Goal: Task Accomplishment & Management: Use online tool/utility

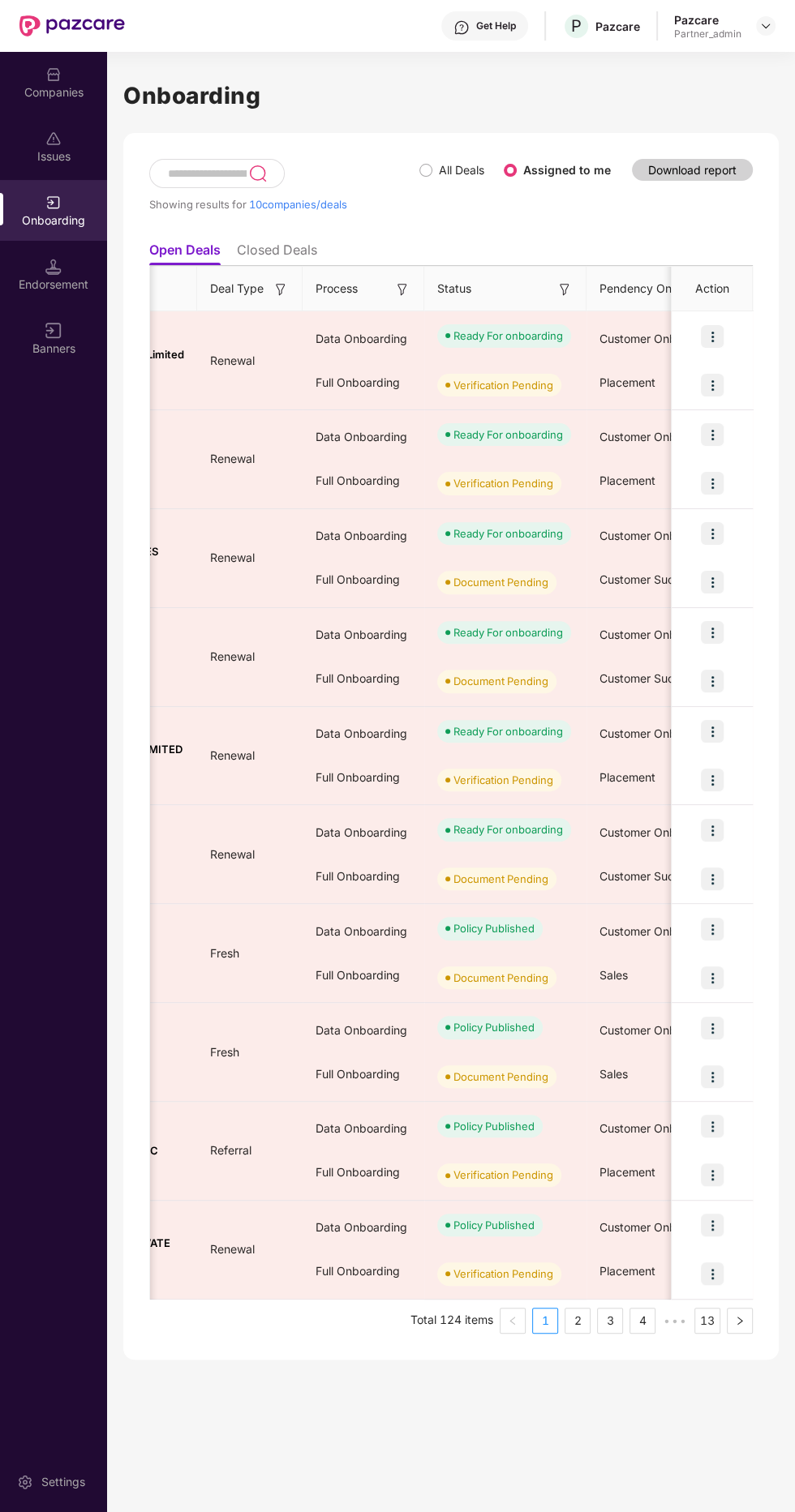
scroll to position [0, 304]
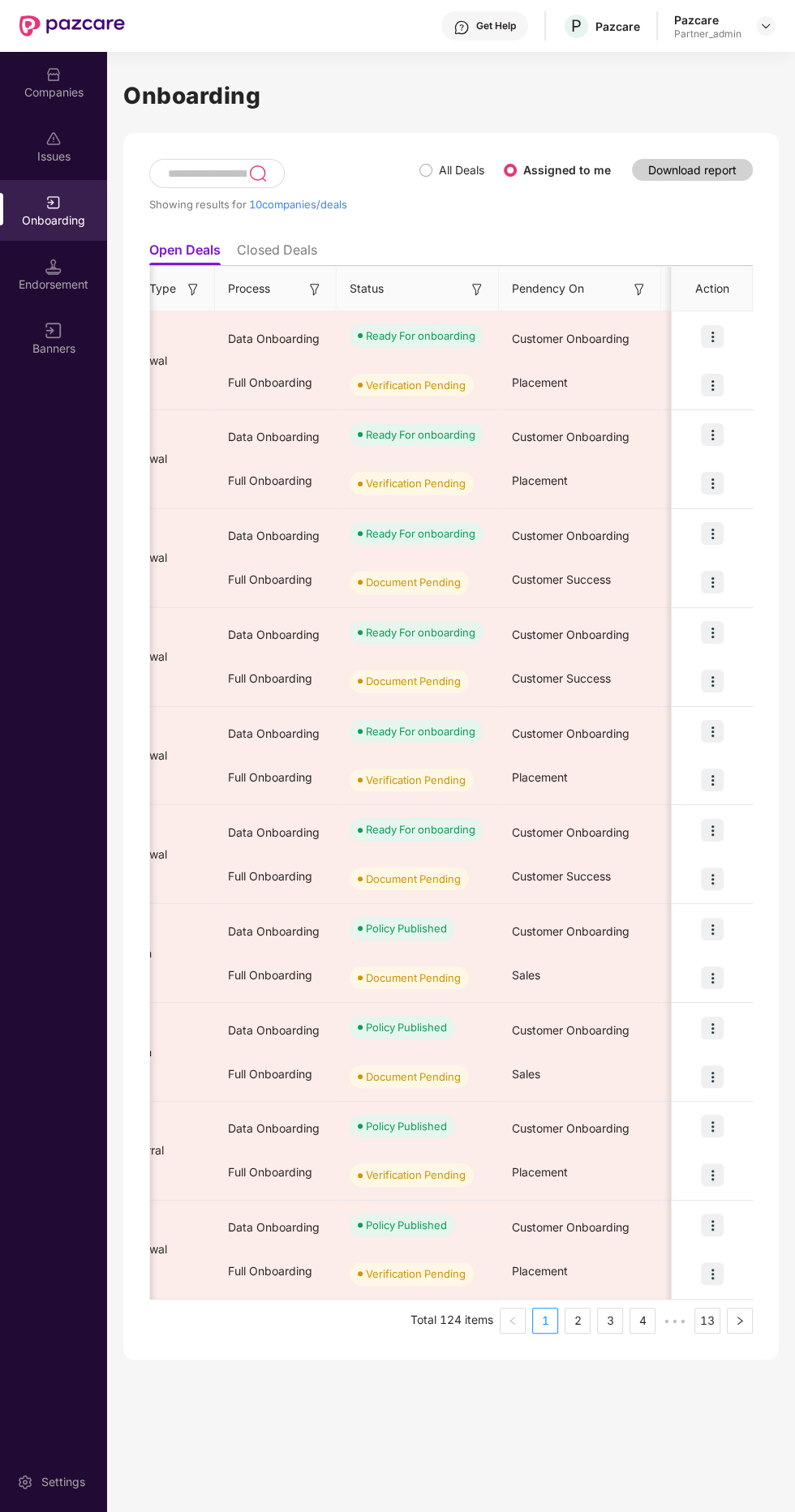
click at [311, 287] on img at bounding box center [314, 289] width 17 height 17
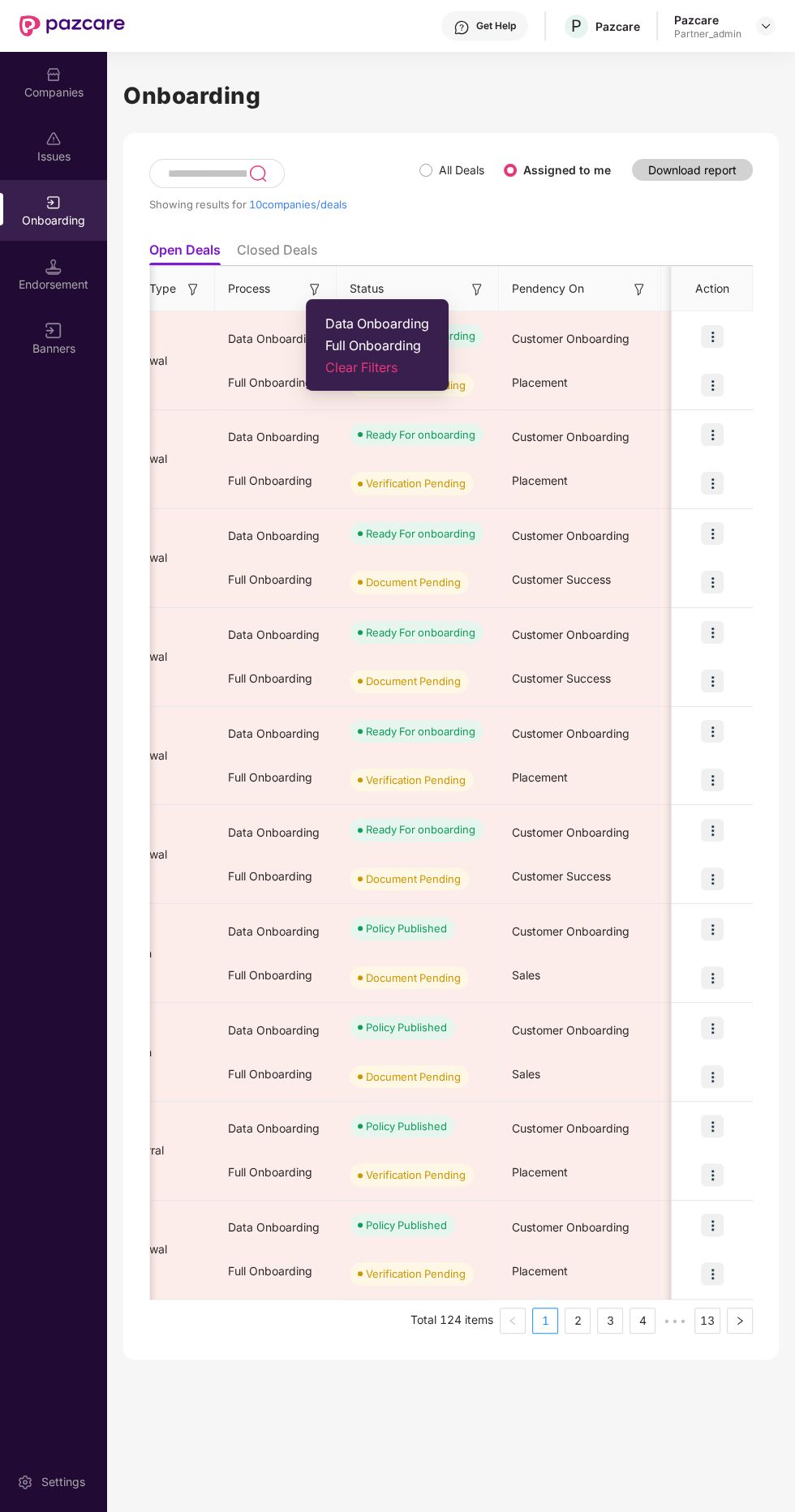
click at [397, 321] on span "Data Onboarding" at bounding box center [377, 324] width 104 height 17
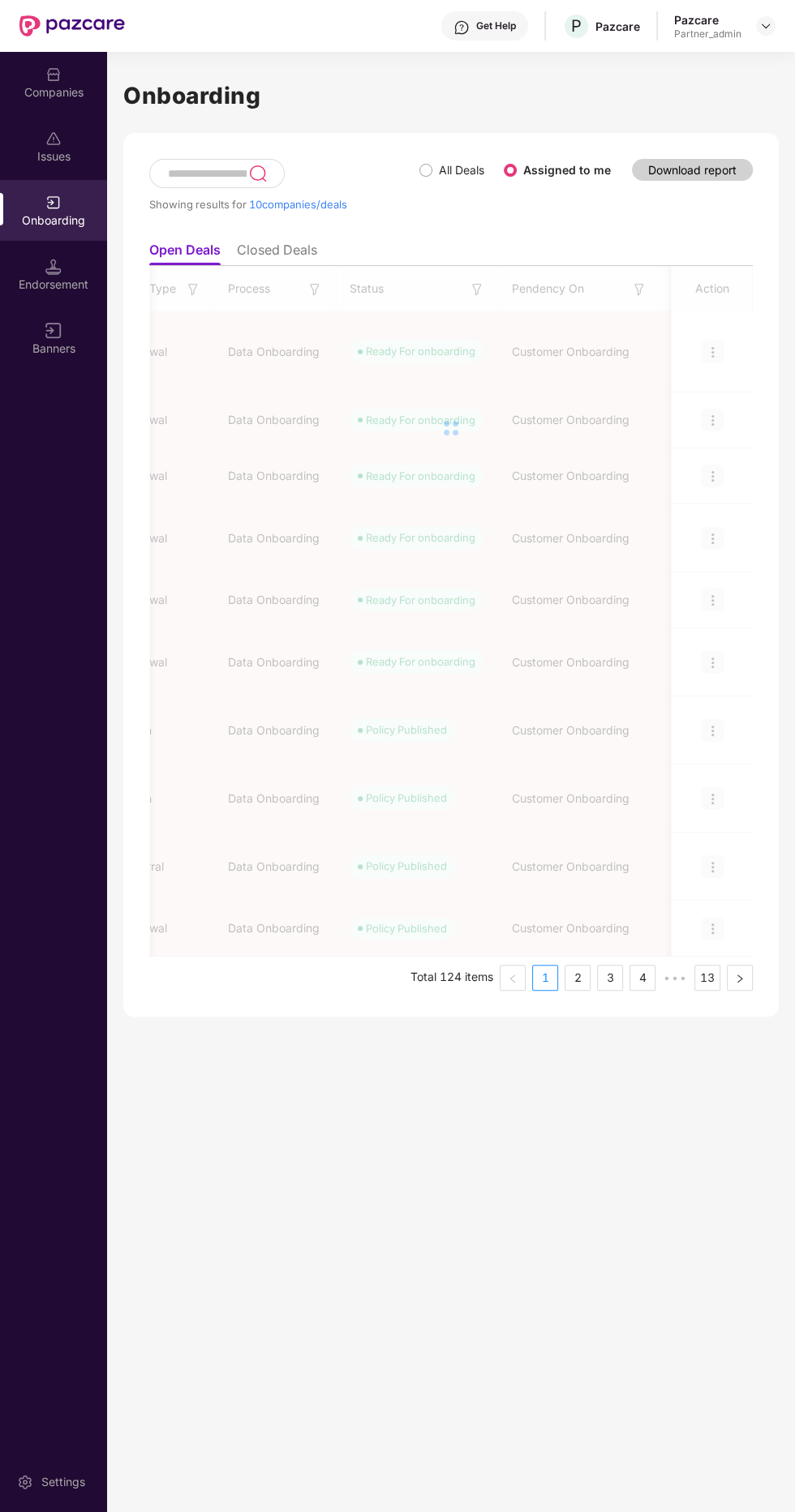
click at [476, 287] on img at bounding box center [476, 289] width 17 height 17
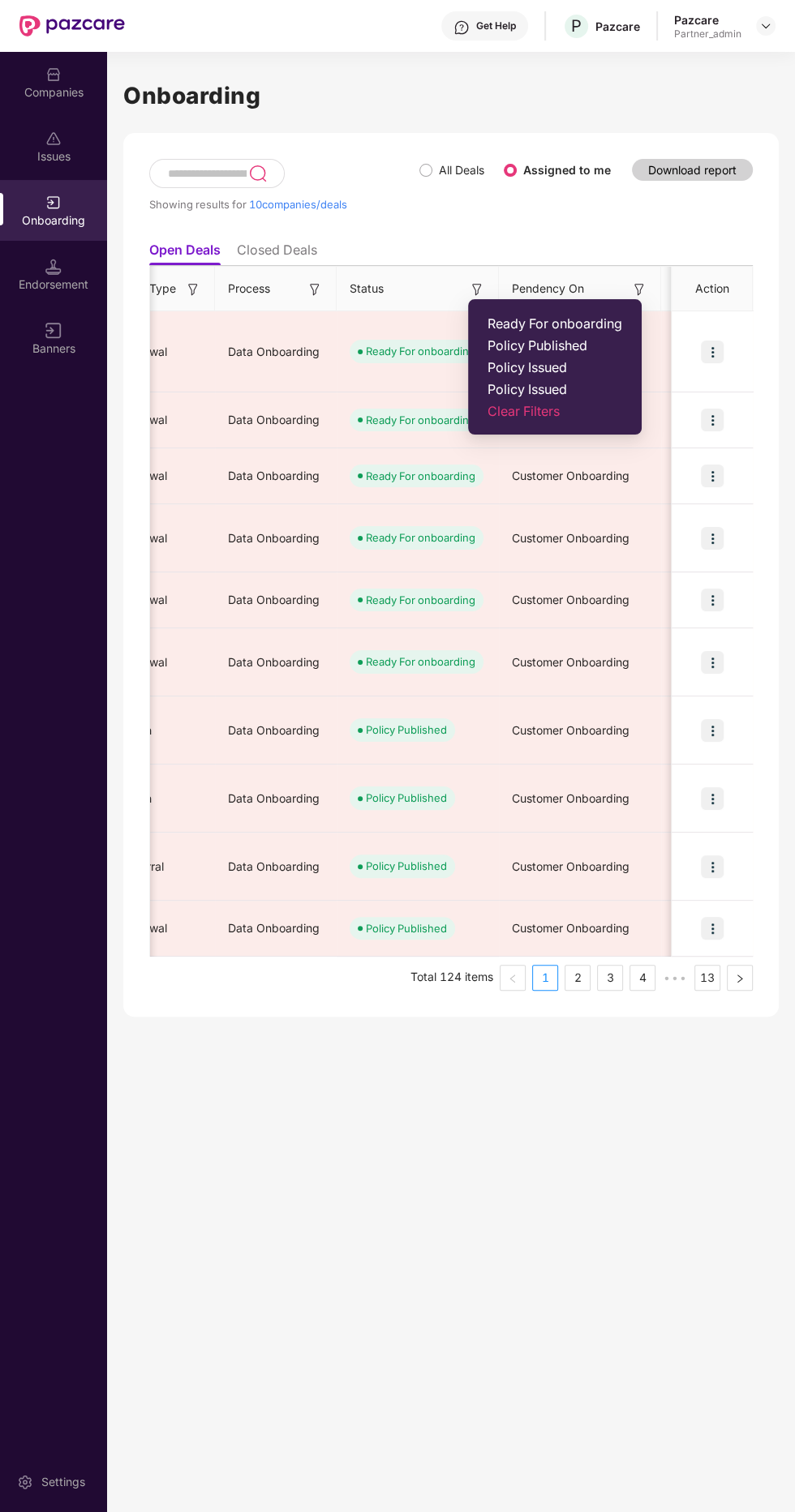
click at [556, 321] on span "Ready For onboarding" at bounding box center [554, 324] width 135 height 17
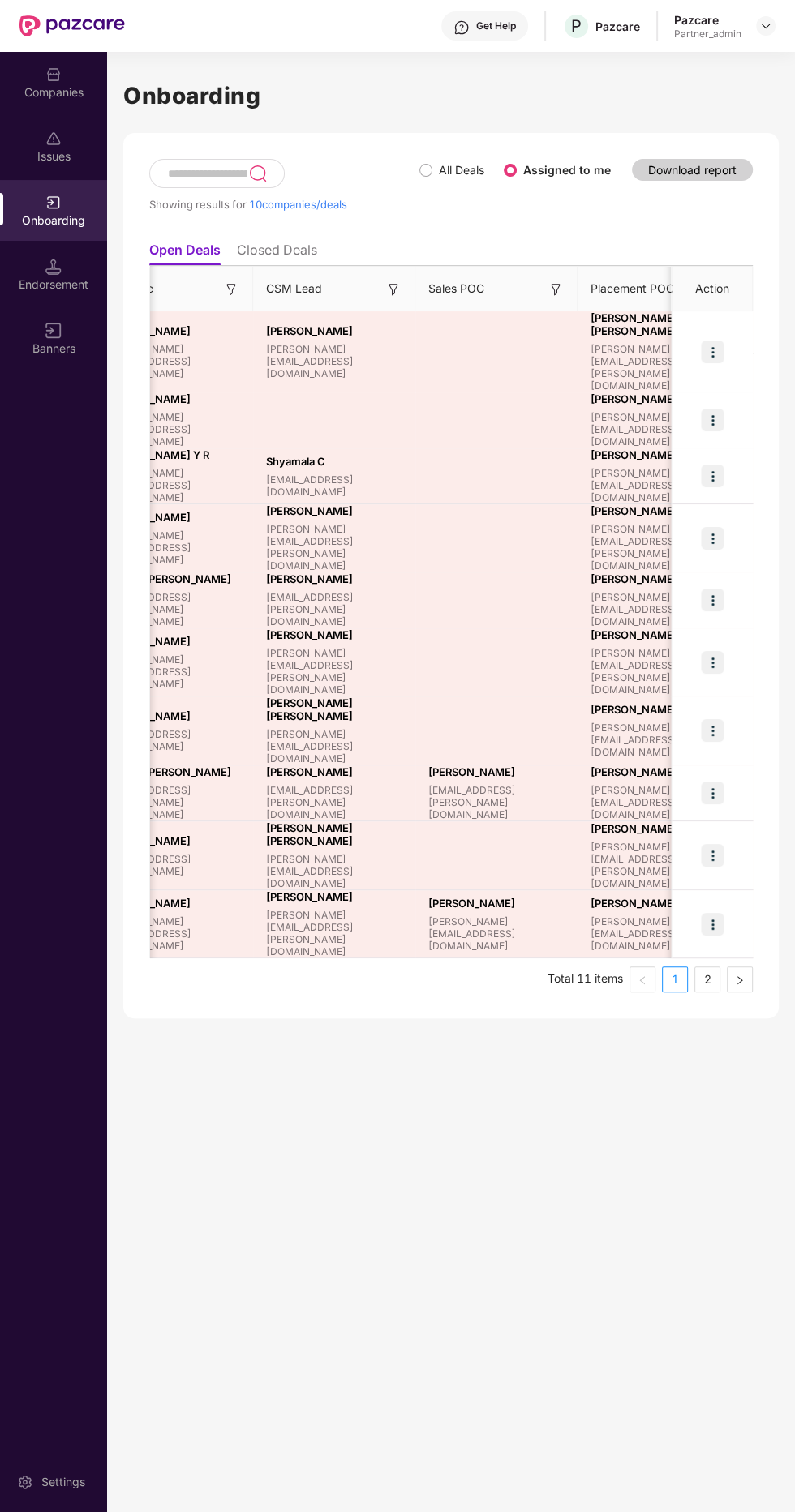
scroll to position [0, 1399]
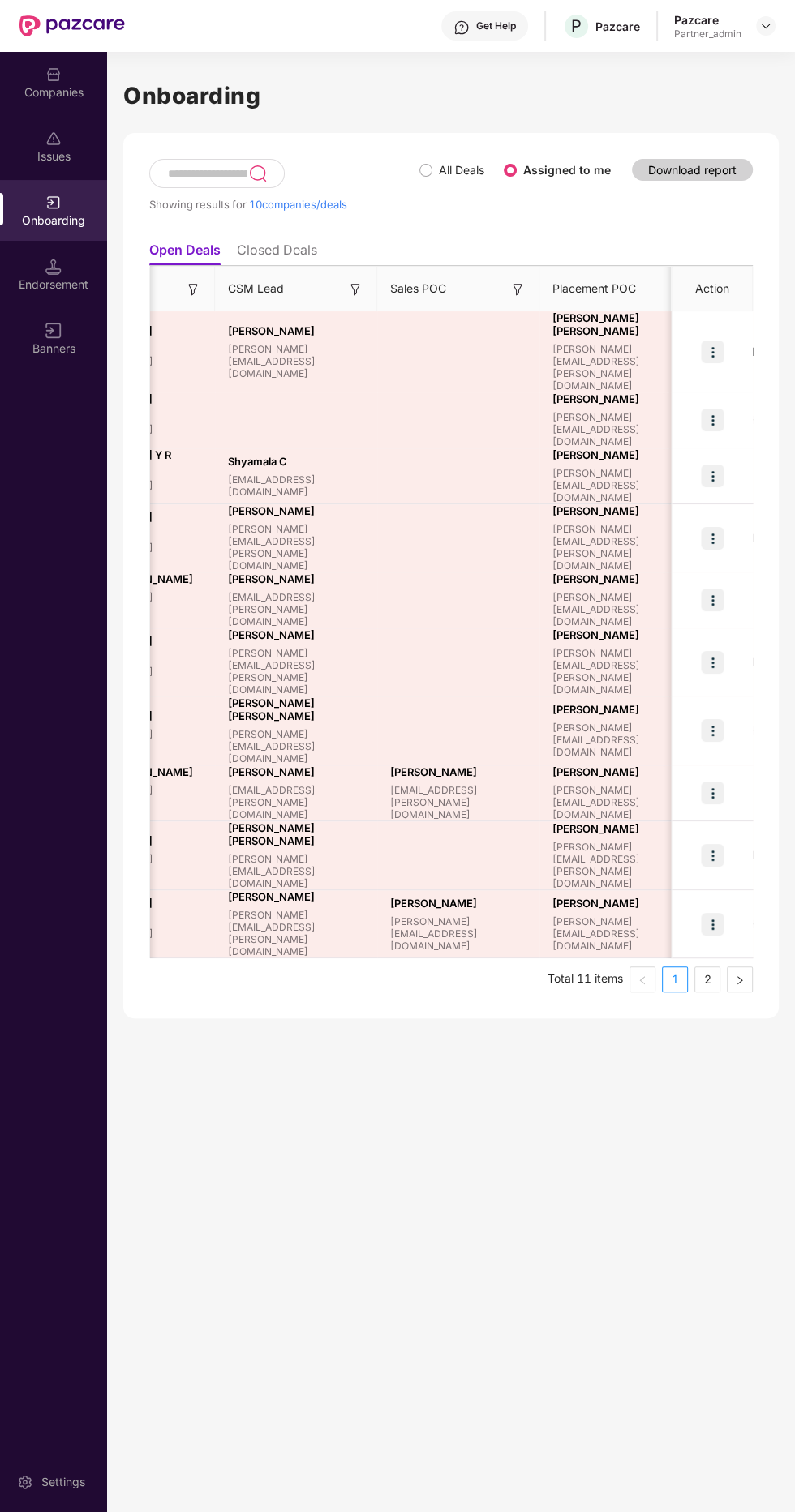
click at [720, 781] on img at bounding box center [712, 792] width 22 height 22
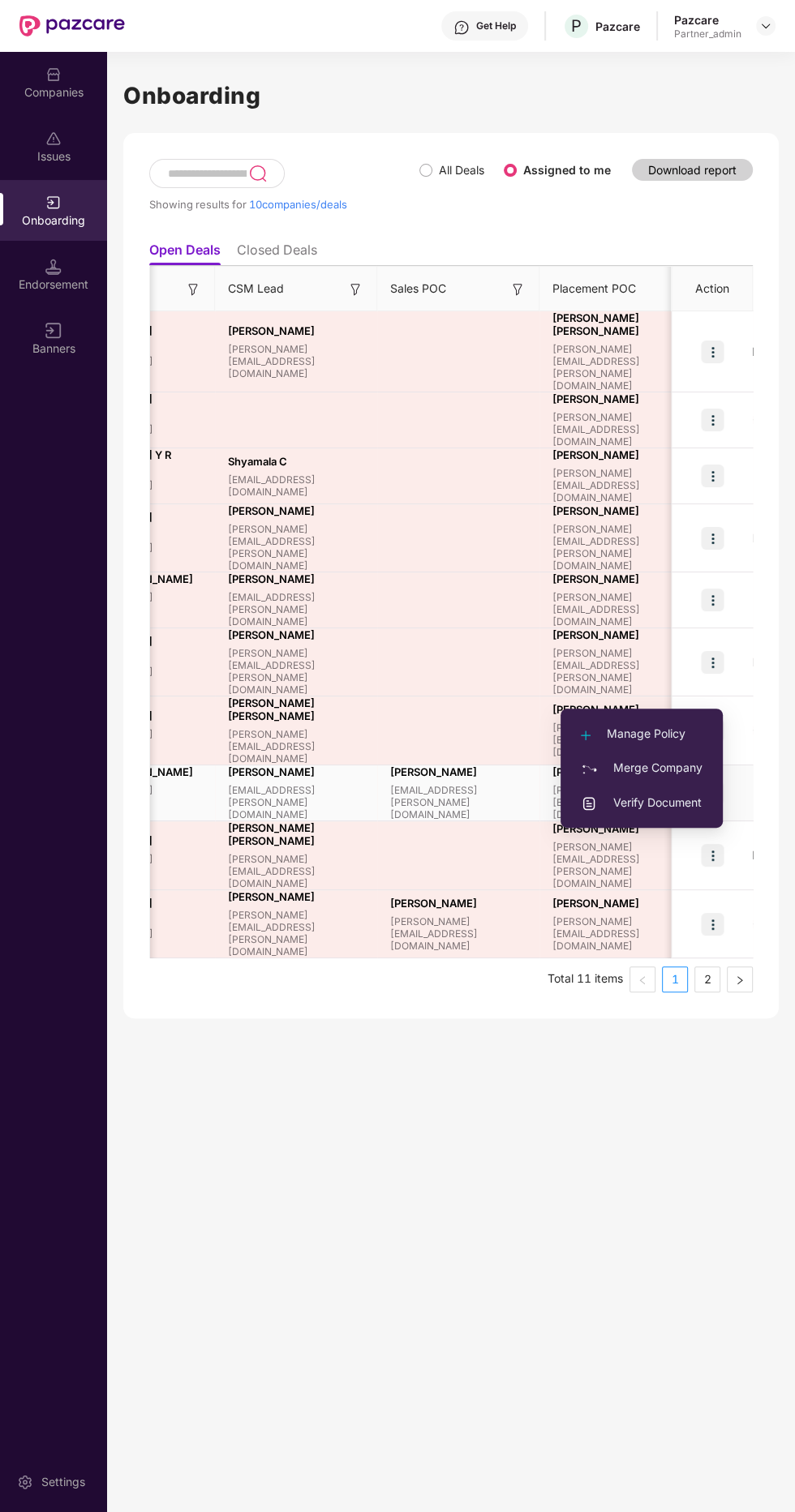
click at [681, 794] on span "Verify Document" at bounding box center [641, 802] width 121 height 18
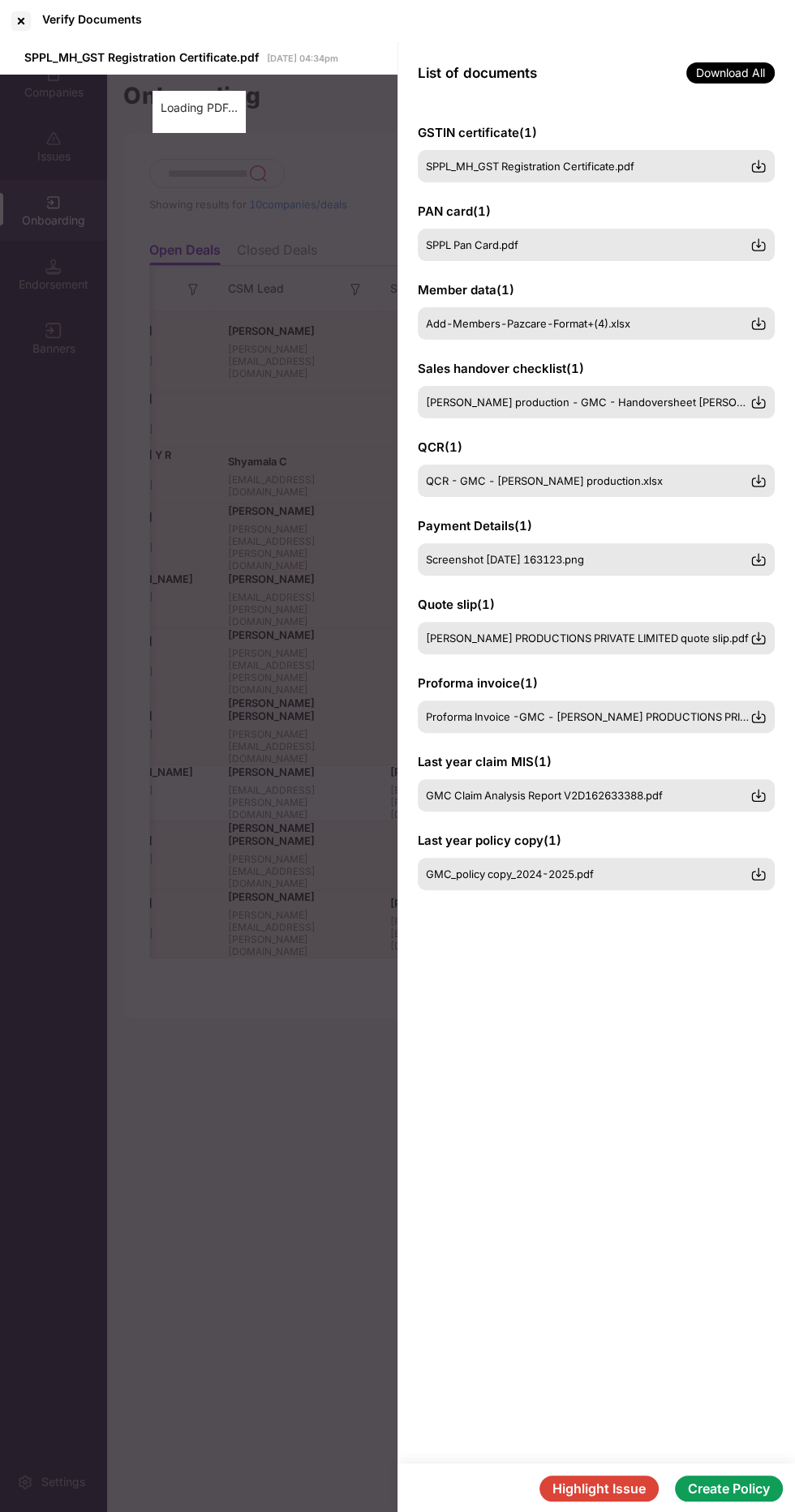
scroll to position [0, 0]
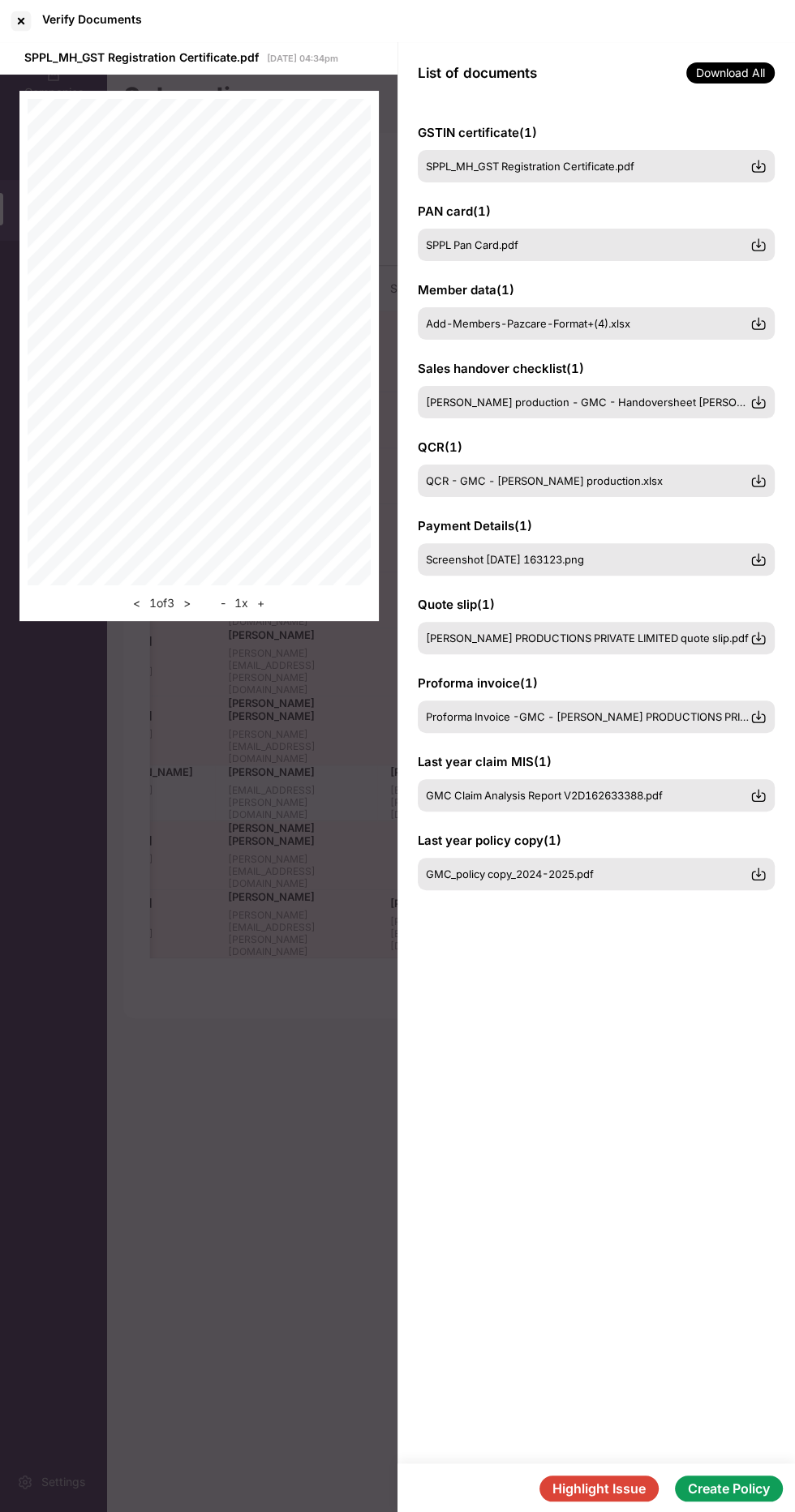
click at [576, 1501] on button "Highlight Issue" at bounding box center [599, 1488] width 119 height 26
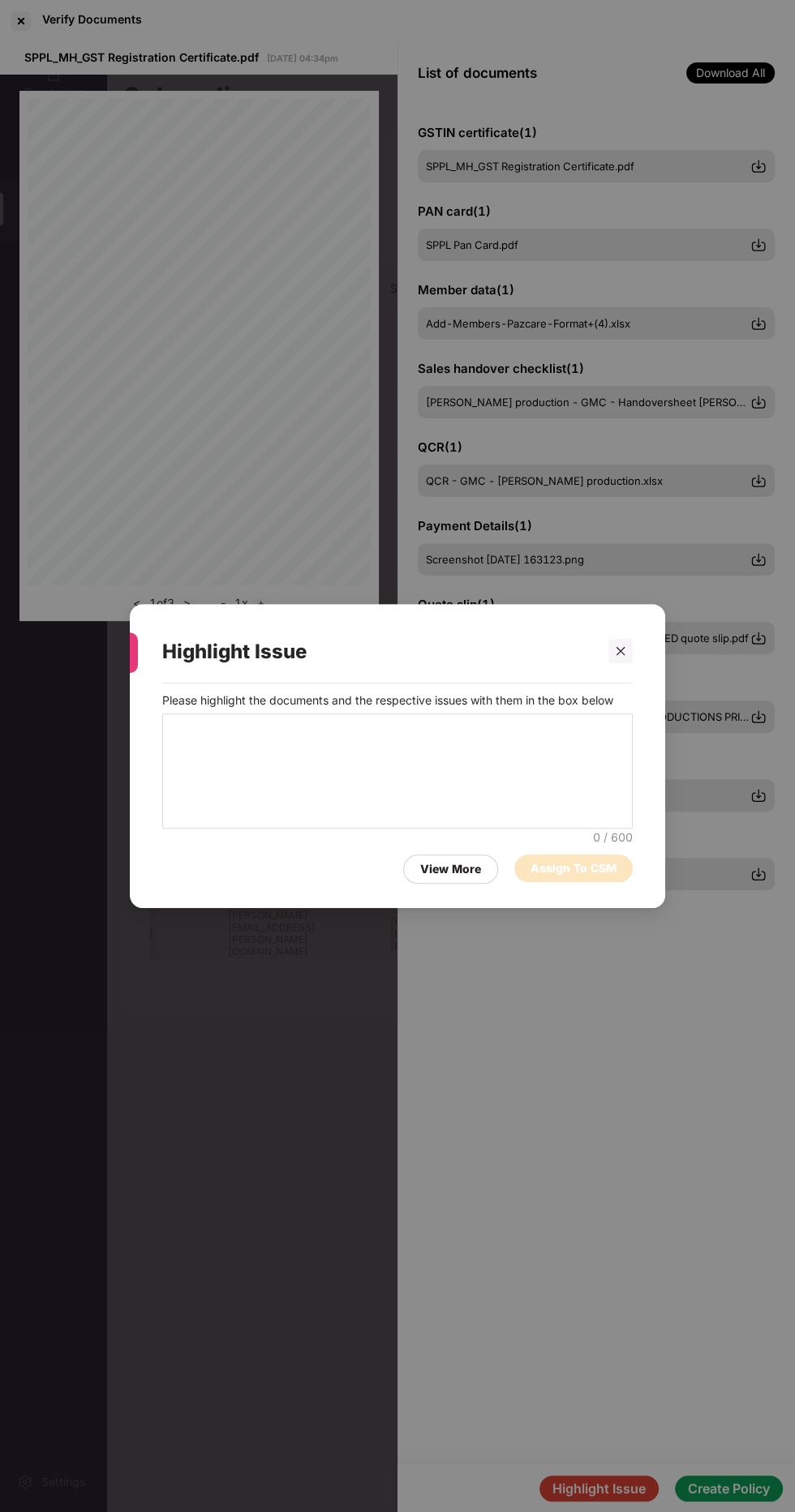
click at [444, 767] on div "Please highlight the documents and the respective issues with them in the box b…" at bounding box center [397, 787] width 535 height 208
click at [460, 829] on textarea at bounding box center [397, 771] width 470 height 115
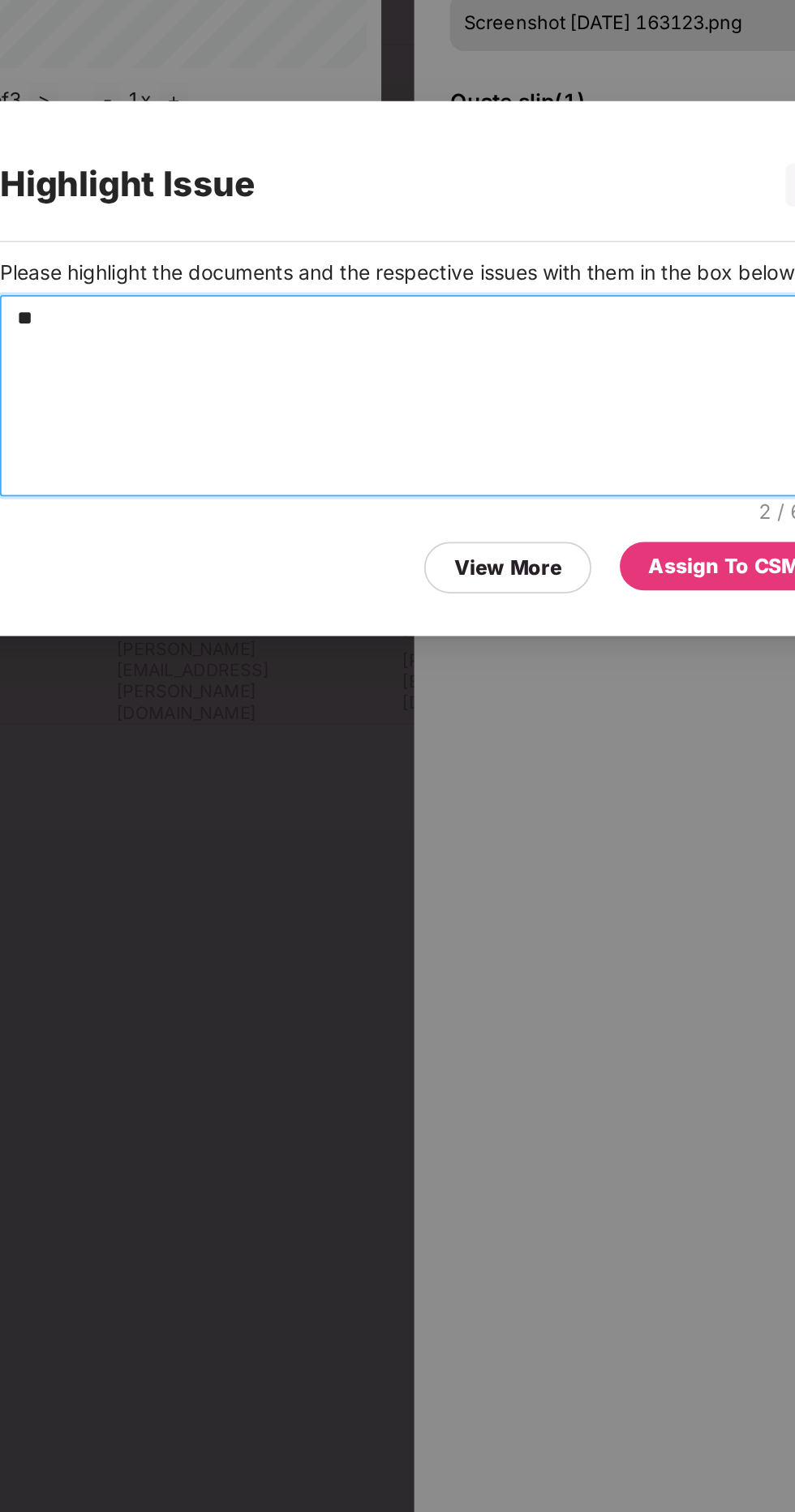
type textarea "***"
type textarea "**********"
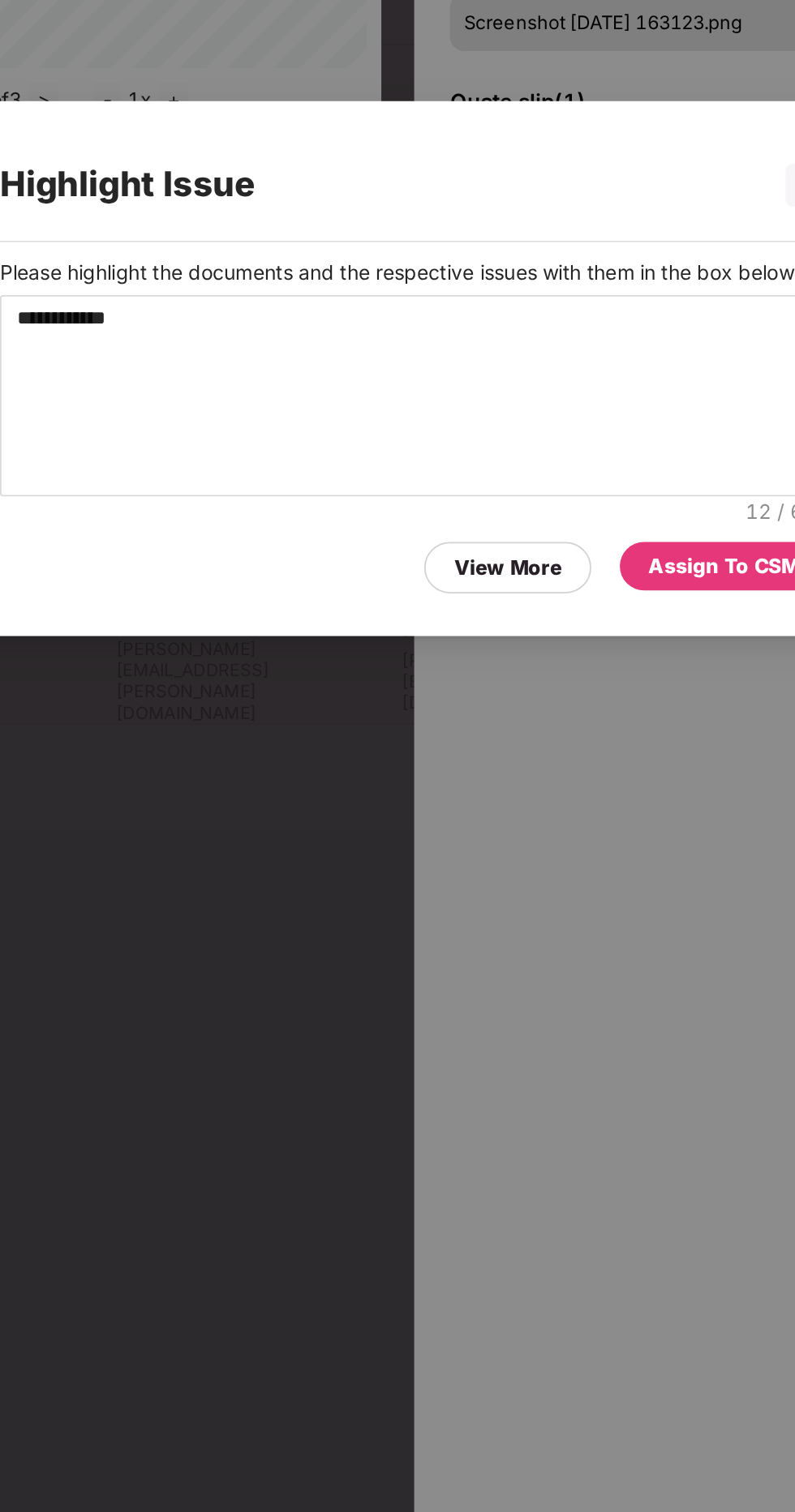
click at [589, 862] on div "Assign To CSM" at bounding box center [573, 868] width 86 height 18
